Goal: Task Accomplishment & Management: Use online tool/utility

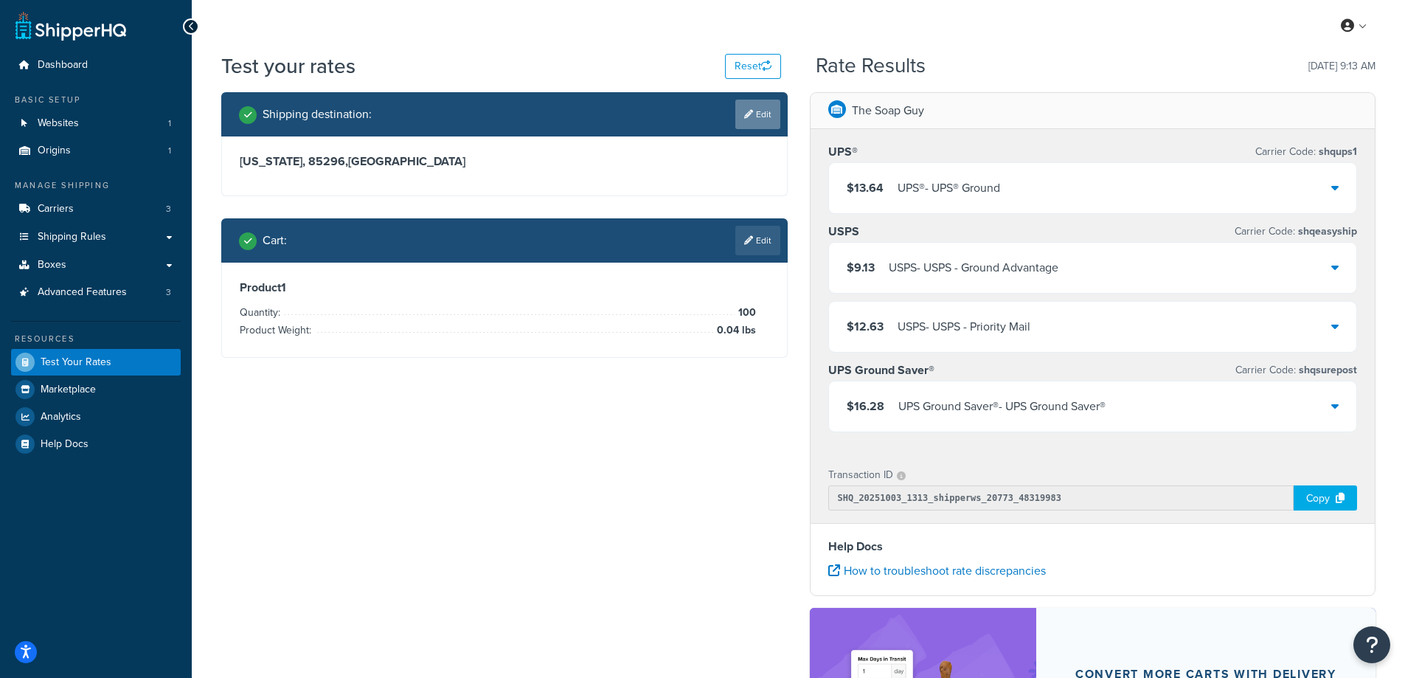
click at [760, 117] on link "Edit" at bounding box center [757, 114] width 45 height 29
select select "AZ"
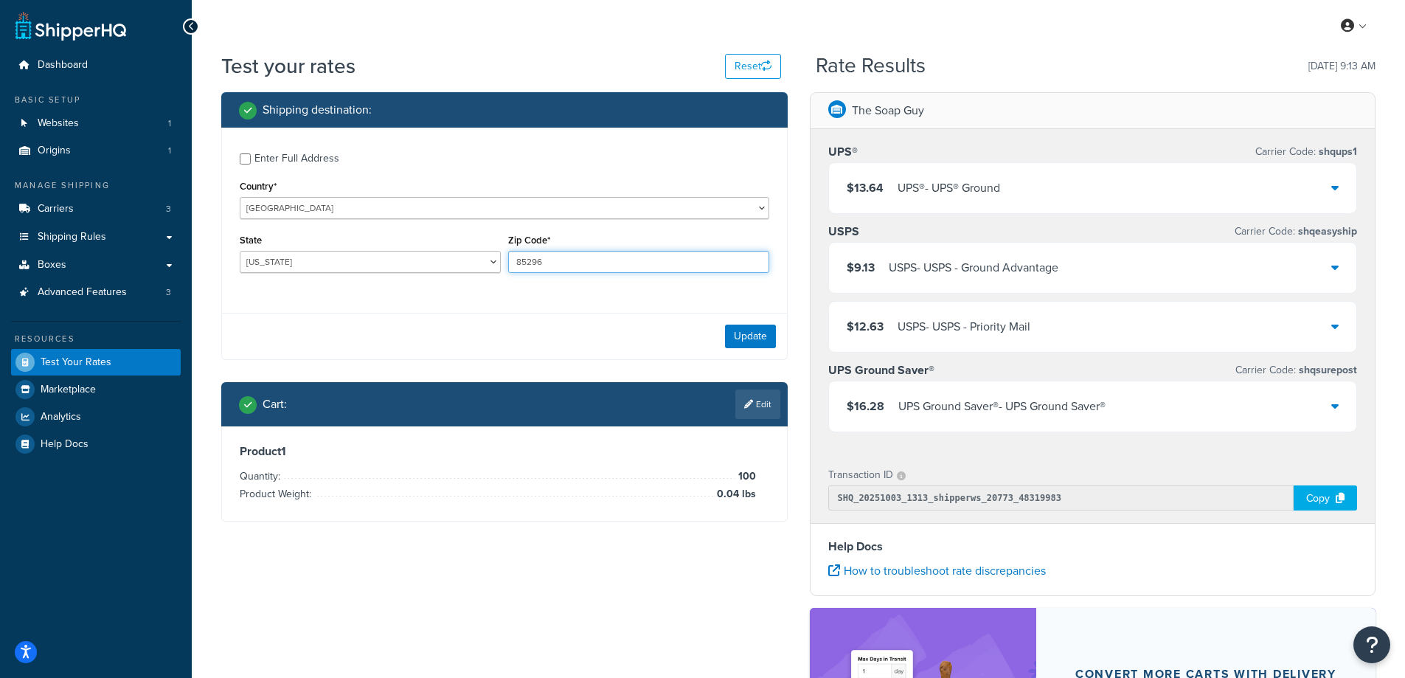
drag, startPoint x: 560, startPoint y: 265, endPoint x: 515, endPoint y: 265, distance: 45.0
click at [515, 265] on input "85296" at bounding box center [638, 262] width 261 height 22
paste input "4822"
type input "48226"
click at [333, 261] on select "[US_STATE] [US_STATE] [US_STATE] [US_STATE] [US_STATE] Armed Forces Americas Ar…" at bounding box center [370, 262] width 261 height 22
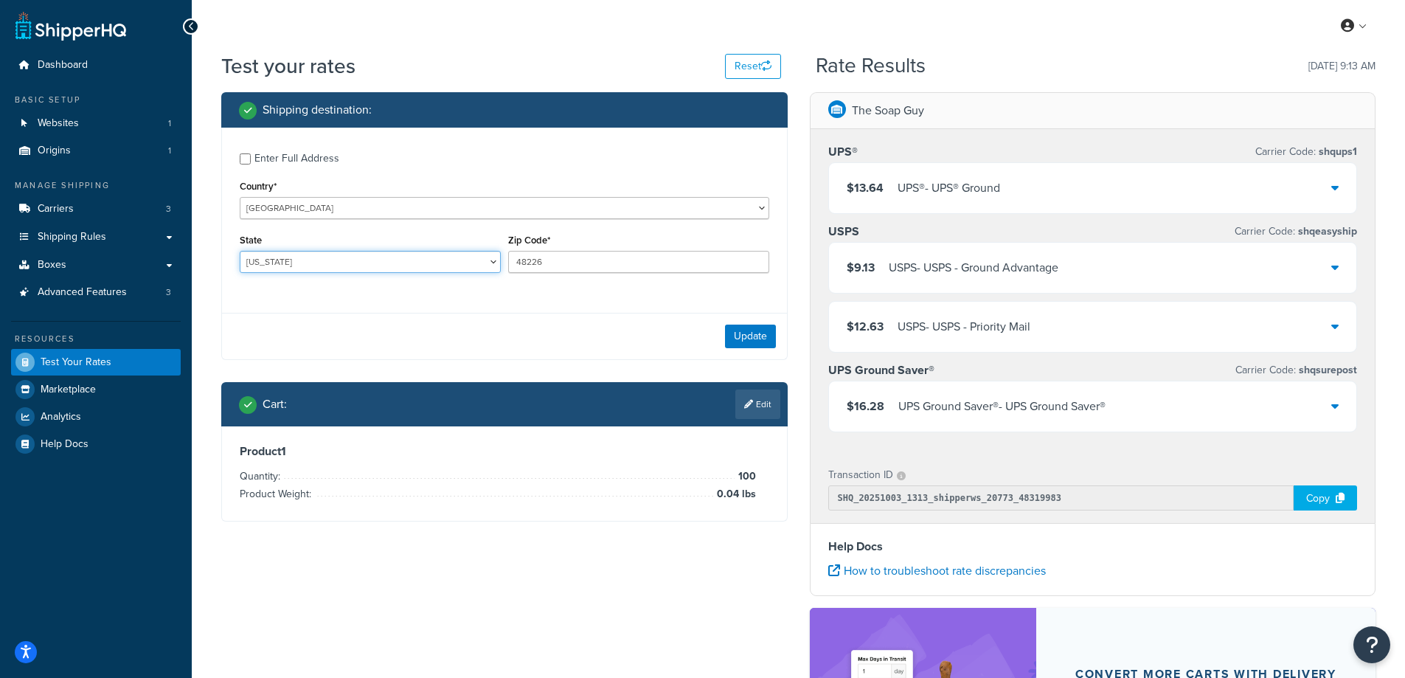
select select "MI"
click at [240, 251] on select "[US_STATE] [US_STATE] [US_STATE] [US_STATE] [US_STATE] Armed Forces Americas Ar…" at bounding box center [370, 262] width 261 height 22
click at [205, 314] on div "Test your rates Reset Rate Results [DATE] 9:13 AM Shipping destination : Enter …" at bounding box center [798, 480] width 1213 height 857
click at [751, 333] on button "Update" at bounding box center [750, 336] width 51 height 24
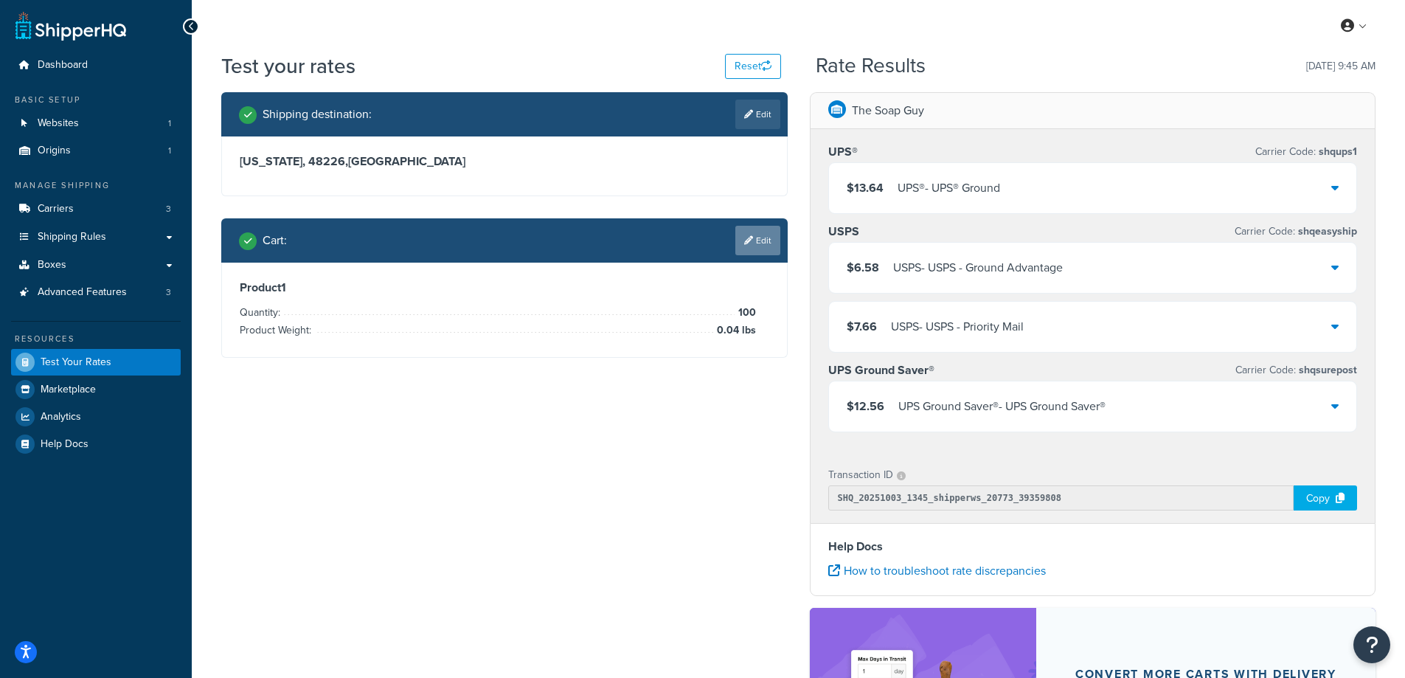
click at [749, 246] on link "Edit" at bounding box center [757, 240] width 45 height 29
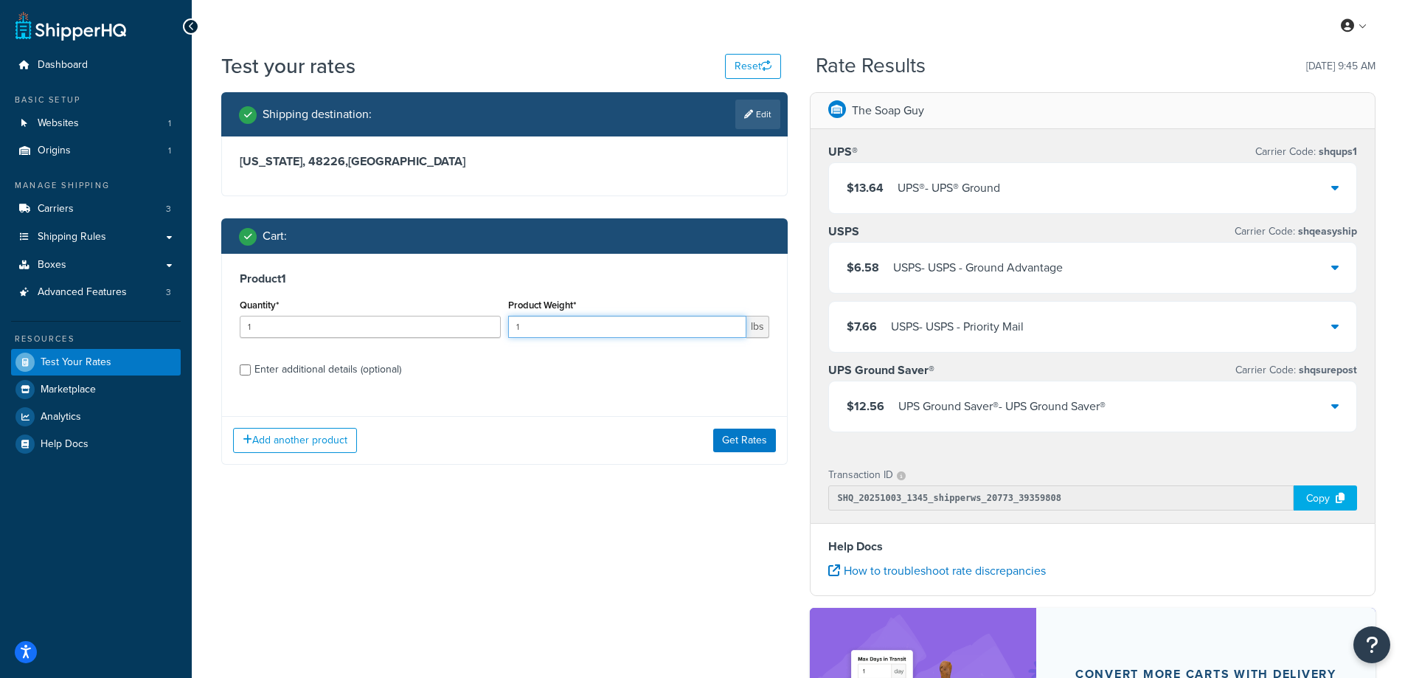
drag, startPoint x: 555, startPoint y: 330, endPoint x: 502, endPoint y: 330, distance: 53.1
click at [502, 330] on div "Quantity* 1 Product Weight* 1 lbs" at bounding box center [504, 322] width 537 height 54
paste input "0.30"
type input "0.30"
click at [380, 332] on input "1" at bounding box center [370, 327] width 261 height 22
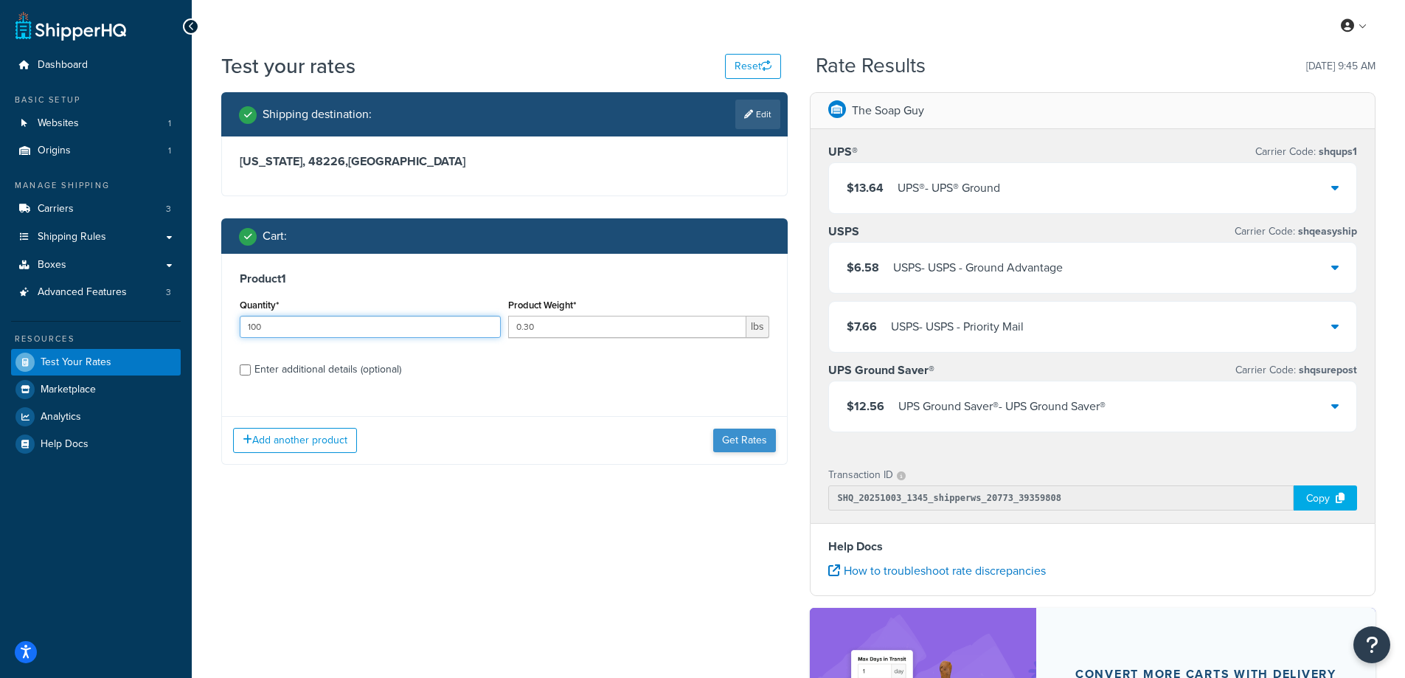
type input "100"
click at [723, 438] on button "Get Rates" at bounding box center [744, 440] width 63 height 24
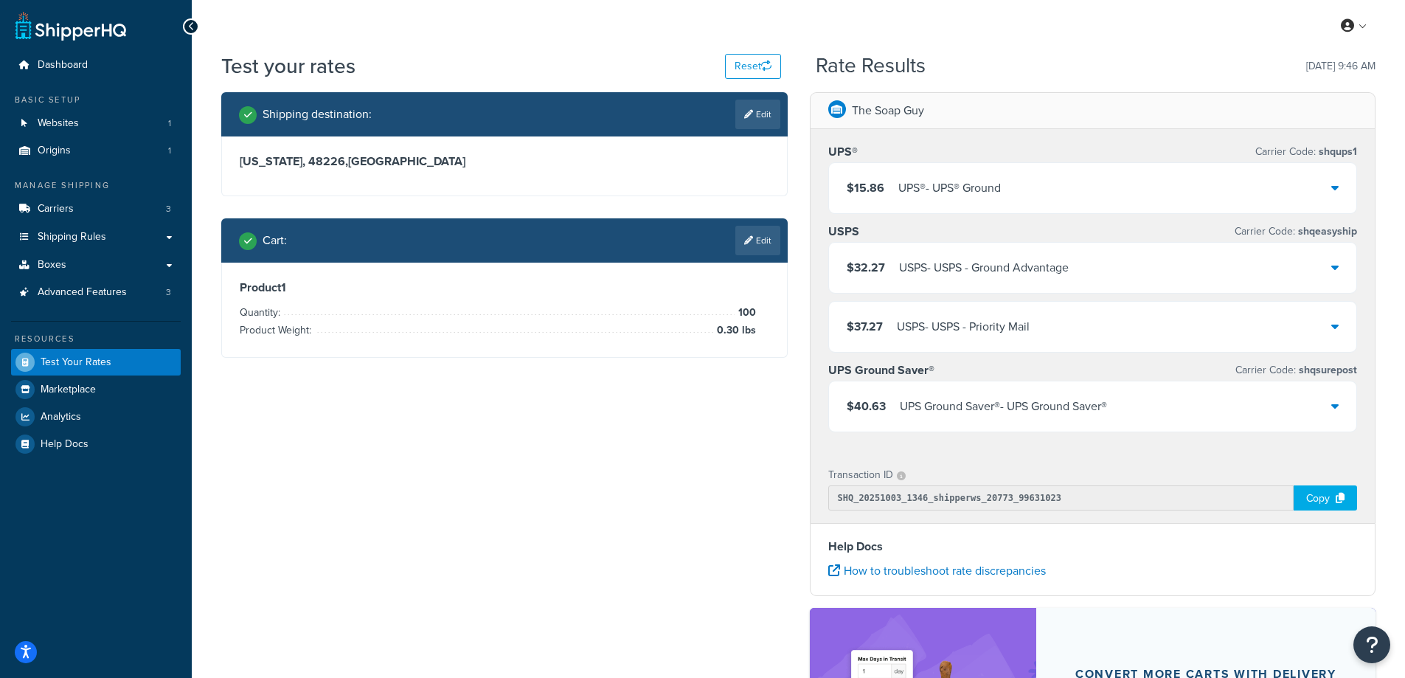
click at [1029, 185] on div "$15.86 UPS® - UPS® Ground" at bounding box center [1093, 188] width 528 height 50
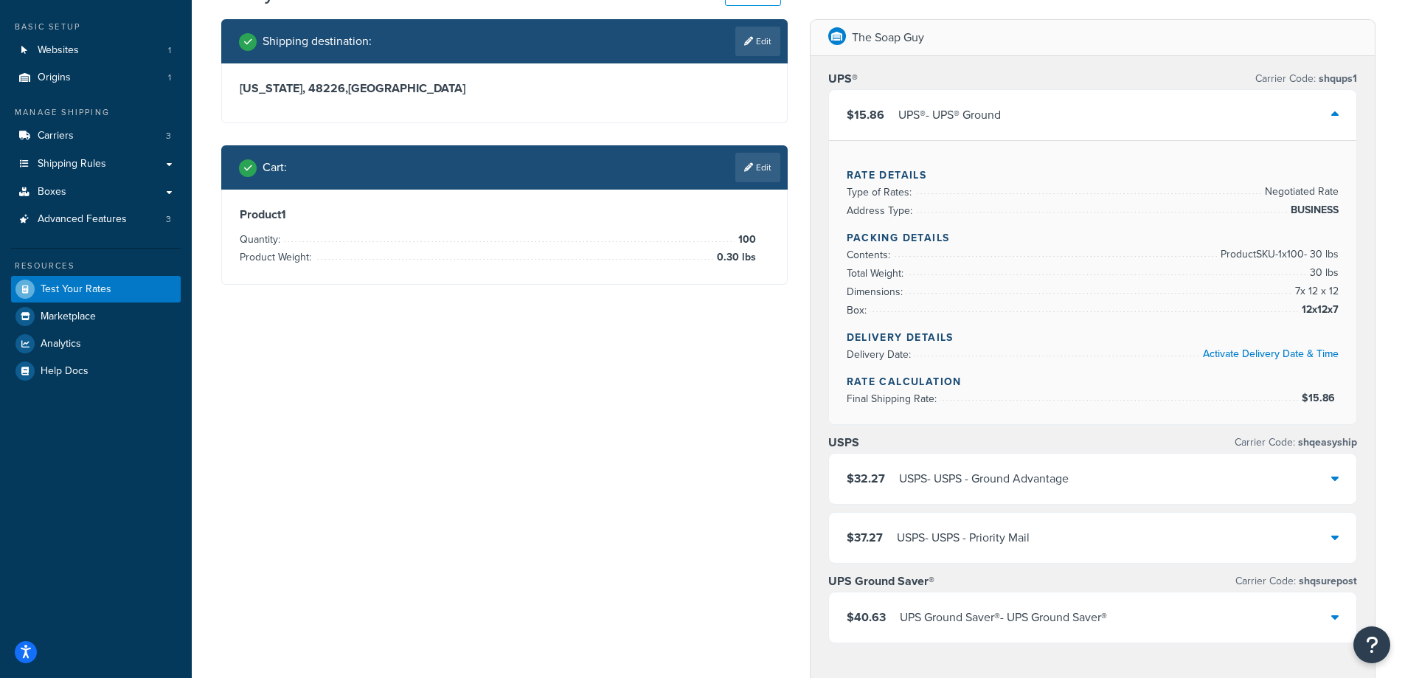
scroll to position [74, 0]
